Goal: Book appointment/travel/reservation

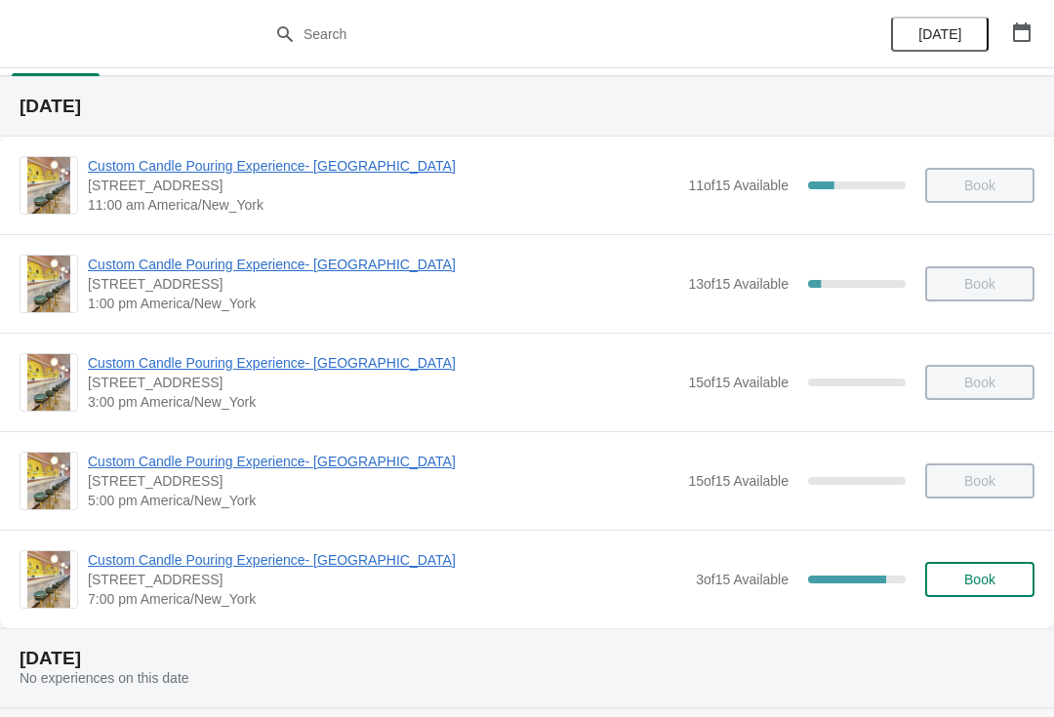
scroll to position [43, 0]
click at [990, 589] on span "Book" at bounding box center [979, 581] width 31 height 16
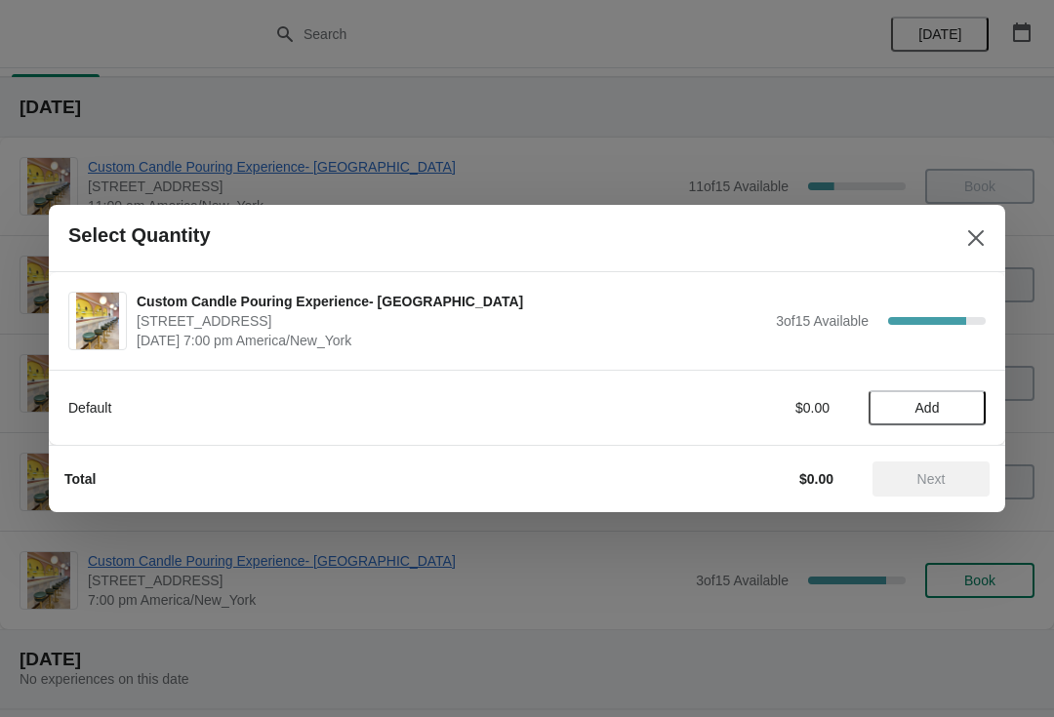
click at [966, 404] on span "Add" at bounding box center [927, 408] width 82 height 16
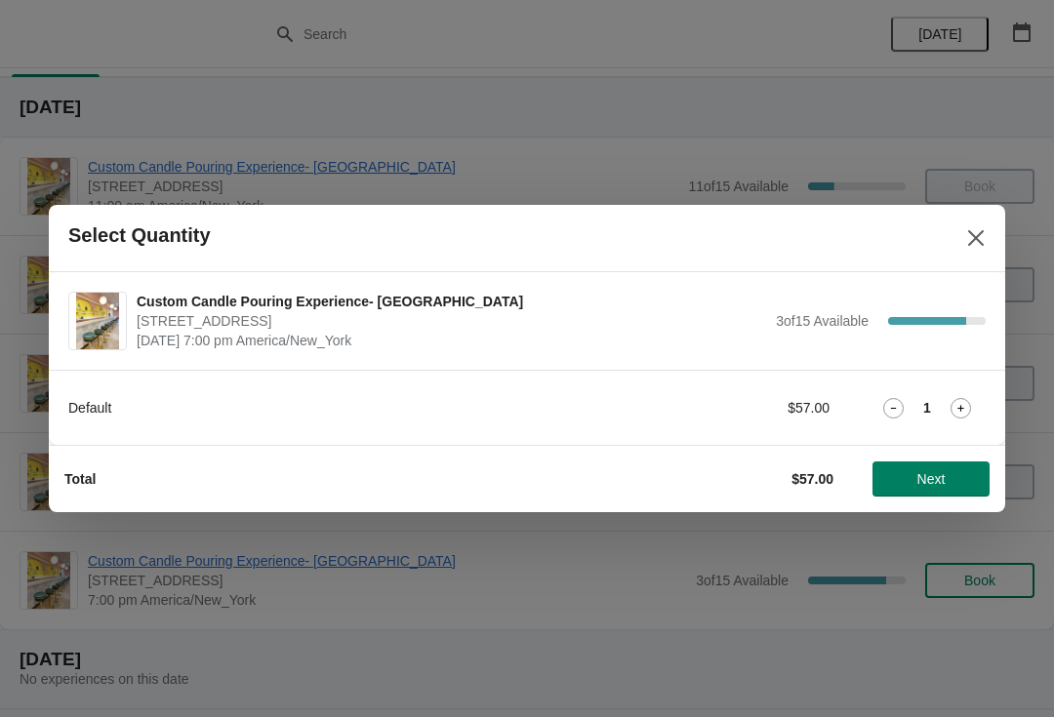
click at [970, 414] on icon at bounding box center [961, 408] width 20 height 20
click at [952, 485] on span "Next" at bounding box center [931, 479] width 86 height 16
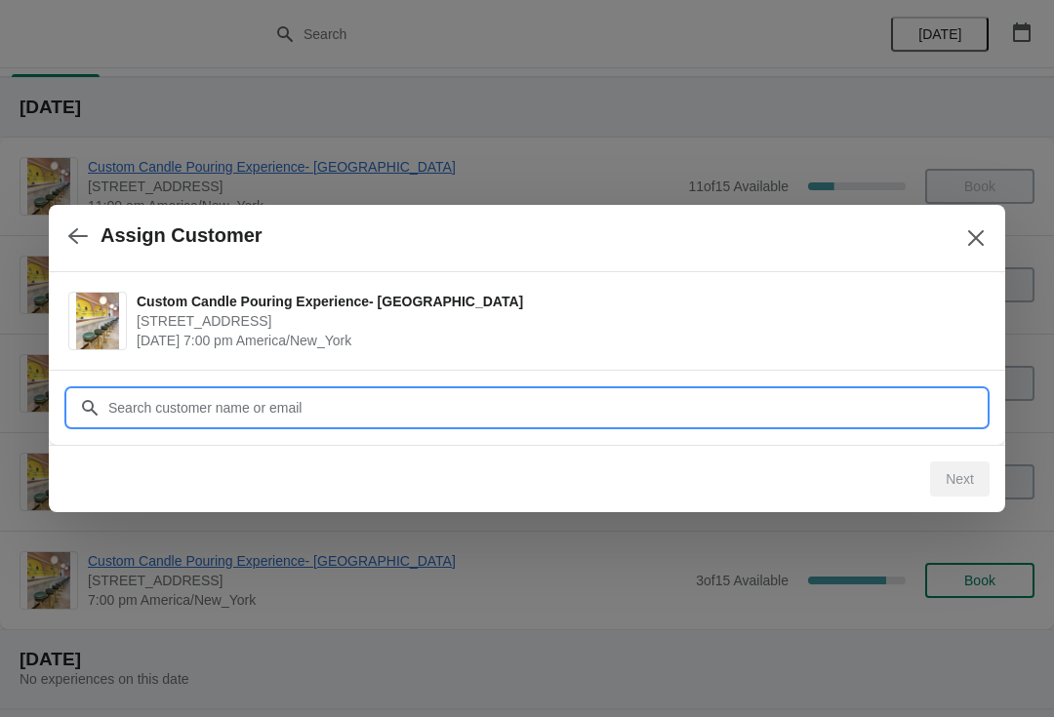
click at [843, 406] on input "Customer" at bounding box center [546, 407] width 878 height 35
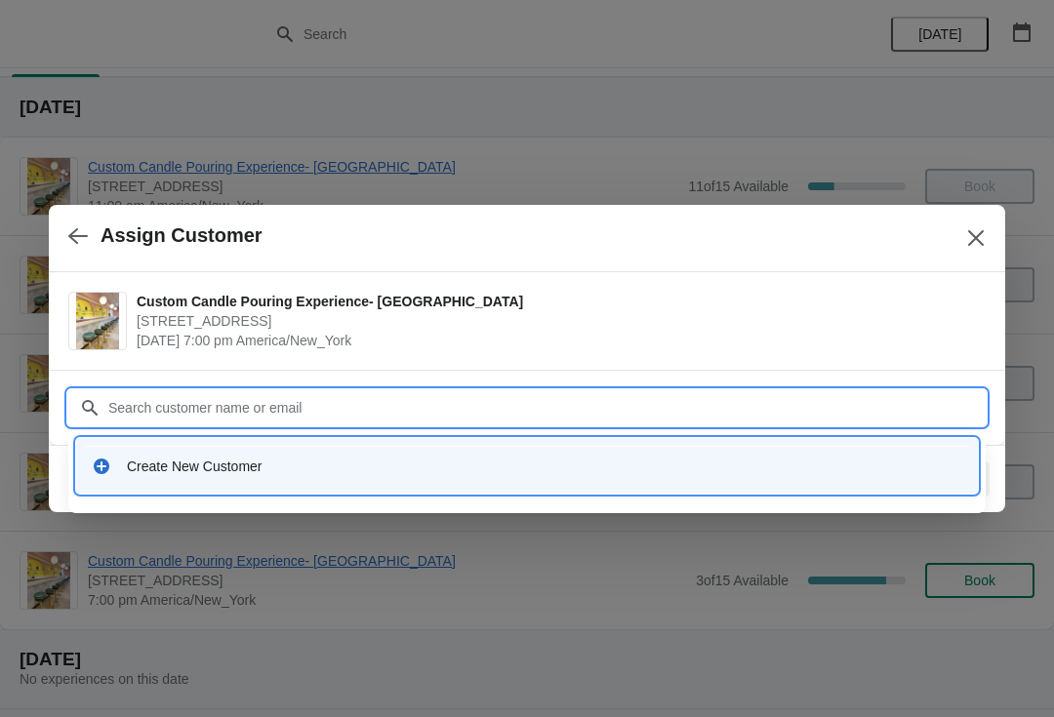
click at [676, 462] on div "Create New Customer" at bounding box center [545, 467] width 836 height 20
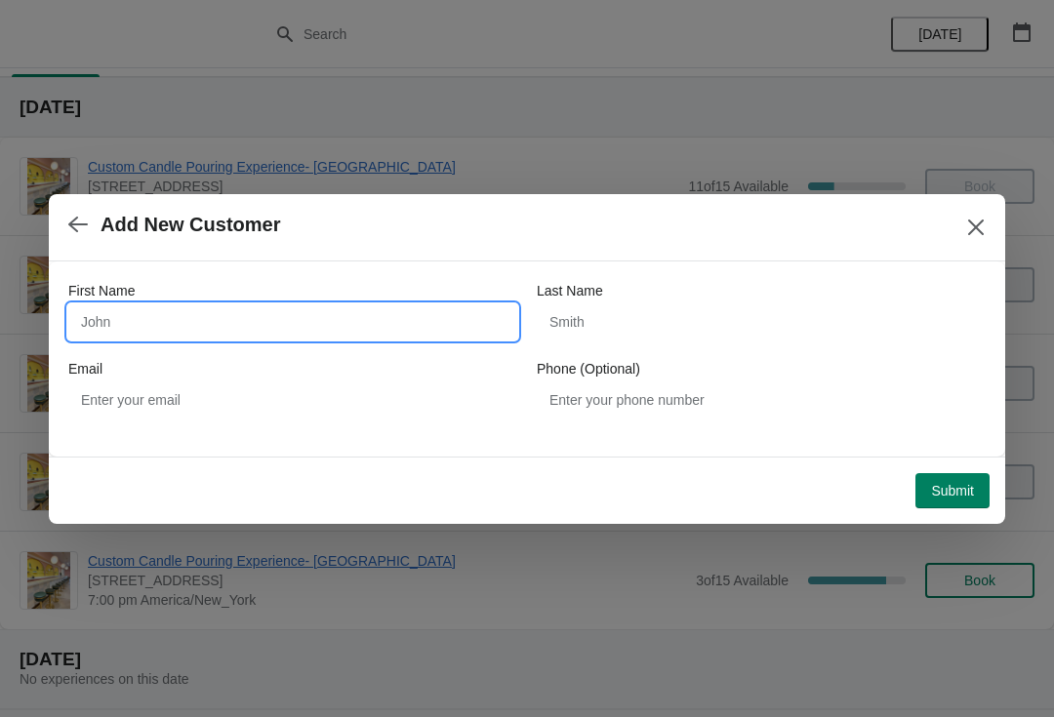
click at [392, 335] on input "First Name" at bounding box center [292, 322] width 449 height 35
type input "Wosney"
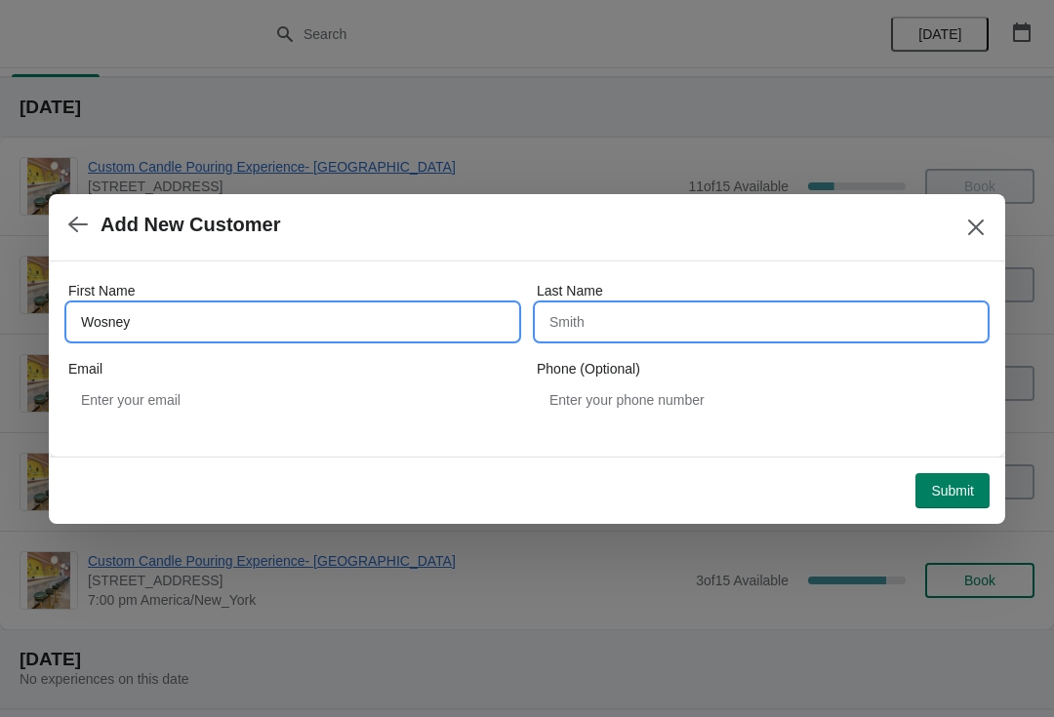
click at [790, 337] on input "Last Name" at bounding box center [761, 322] width 449 height 35
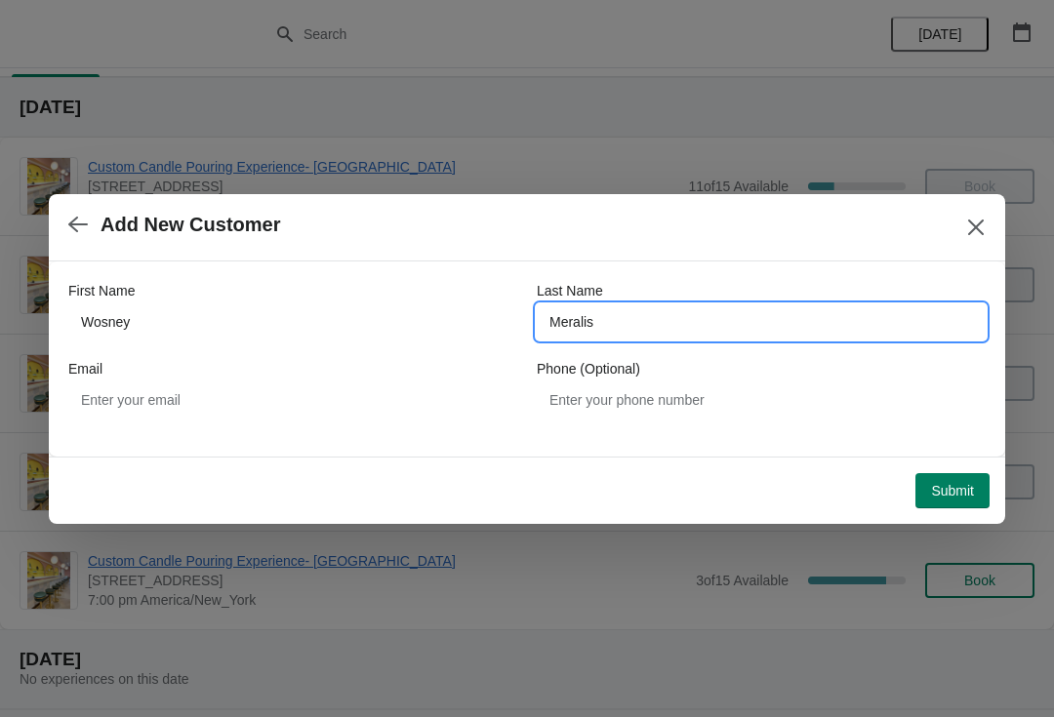
type input "Meralis"
click at [963, 498] on span "Submit" at bounding box center [952, 491] width 43 height 16
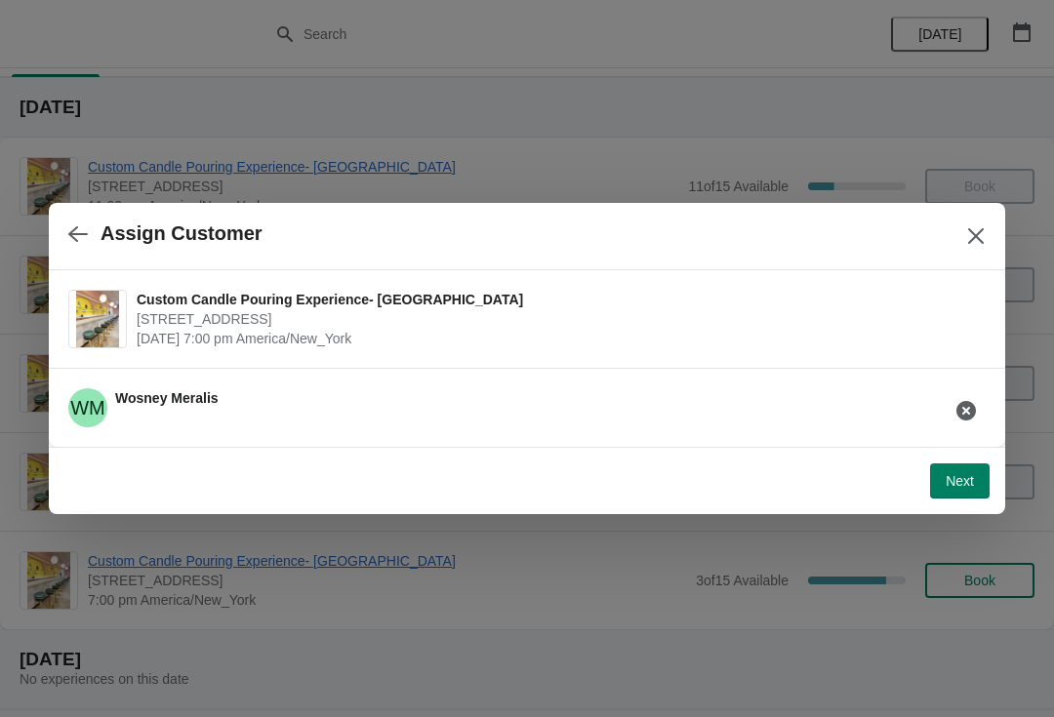
click at [957, 496] on button "Next" at bounding box center [960, 481] width 60 height 35
select select "Friend"
